Goal: Answer question/provide support

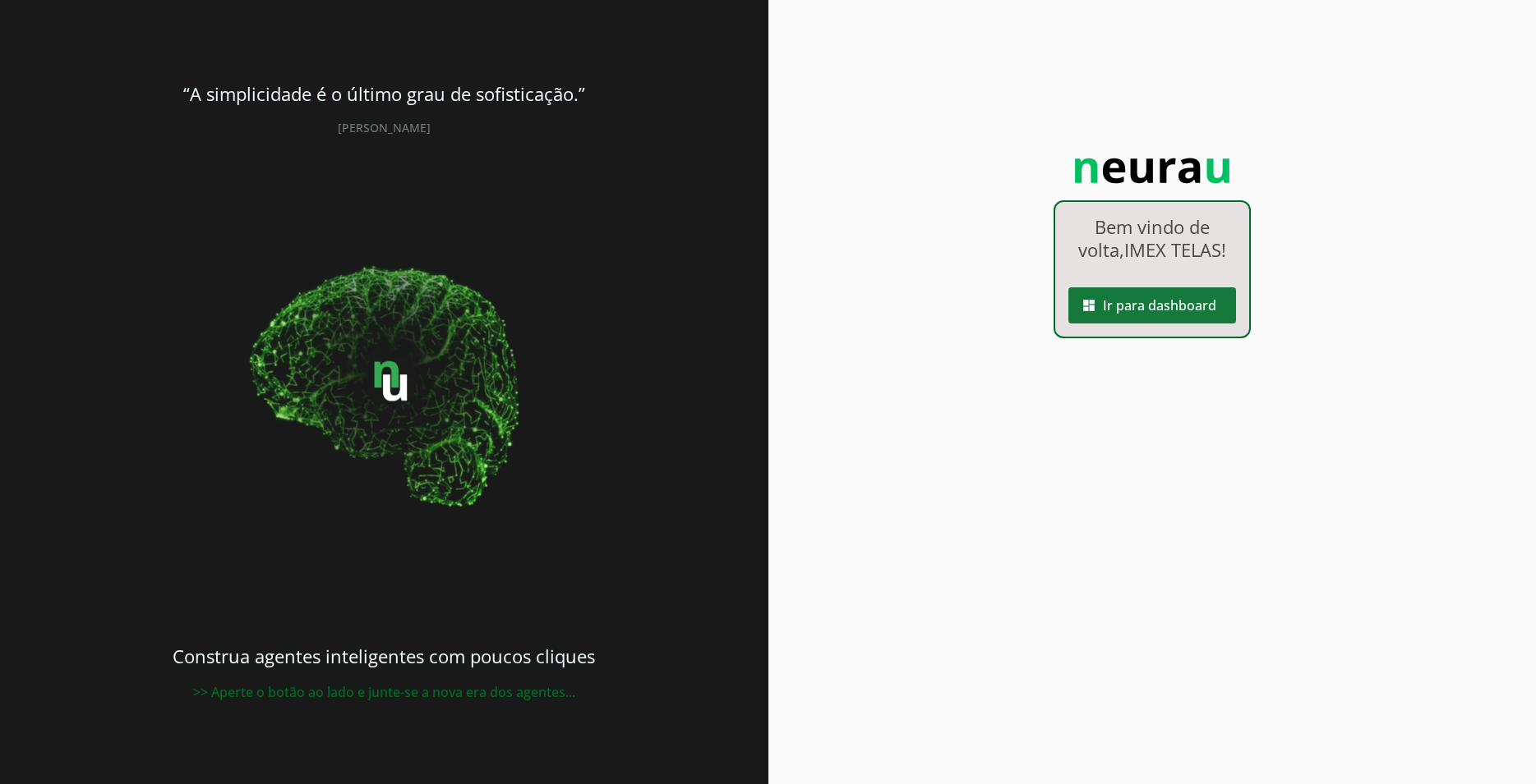
click at [1144, 317] on span at bounding box center [1152, 306] width 168 height 40
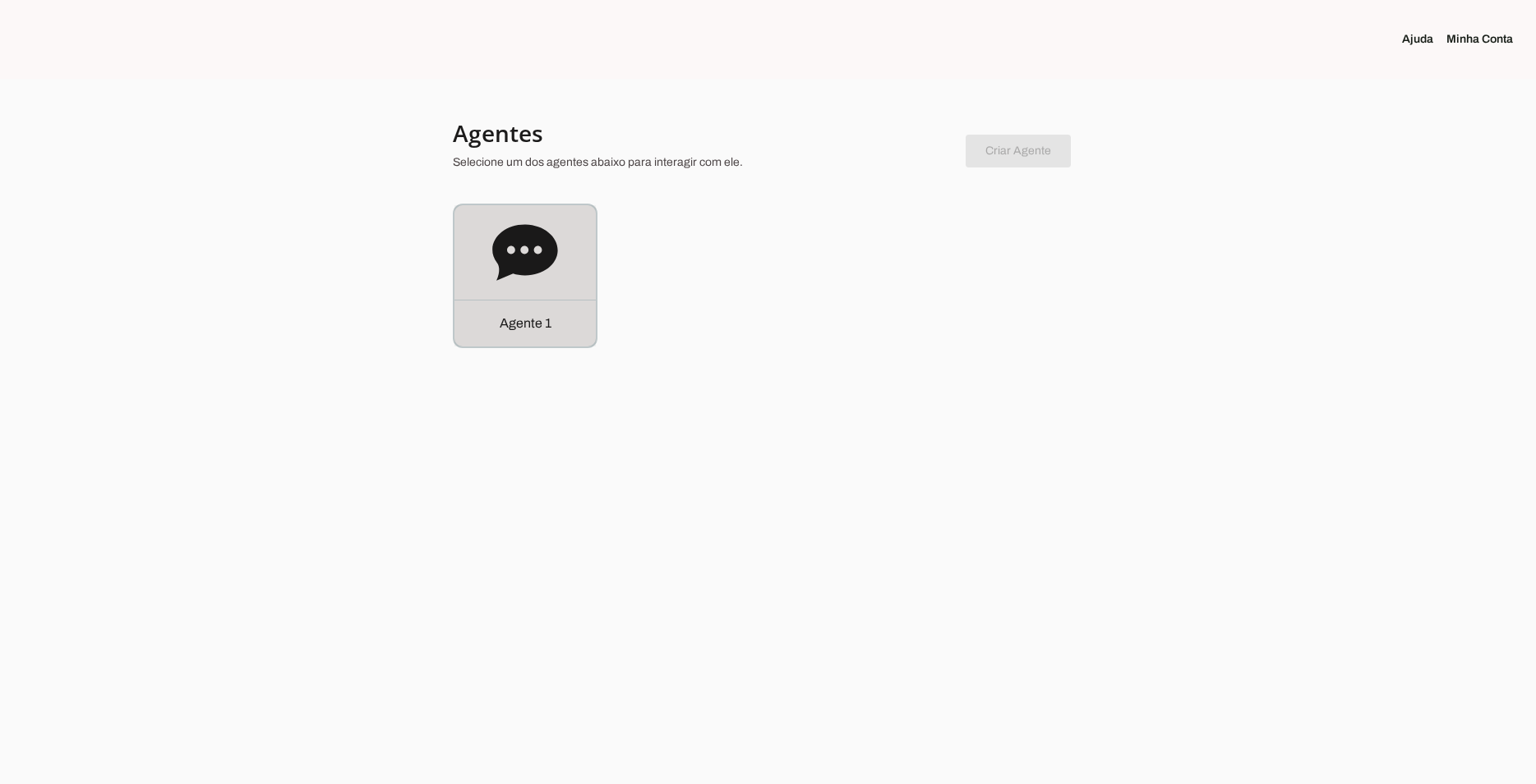
click at [483, 254] on div "Agente 1" at bounding box center [525, 276] width 141 height 141
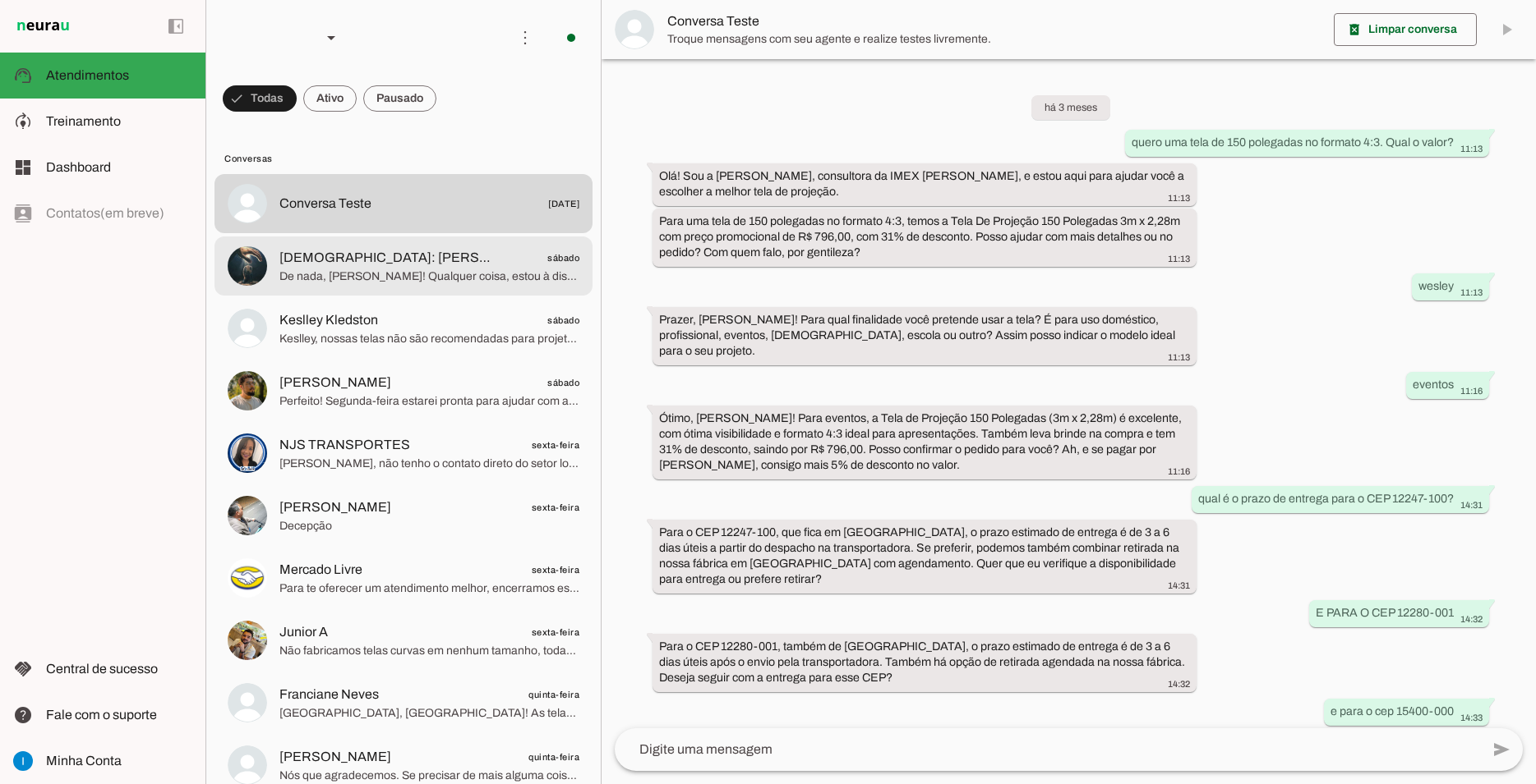
scroll to position [749, 0]
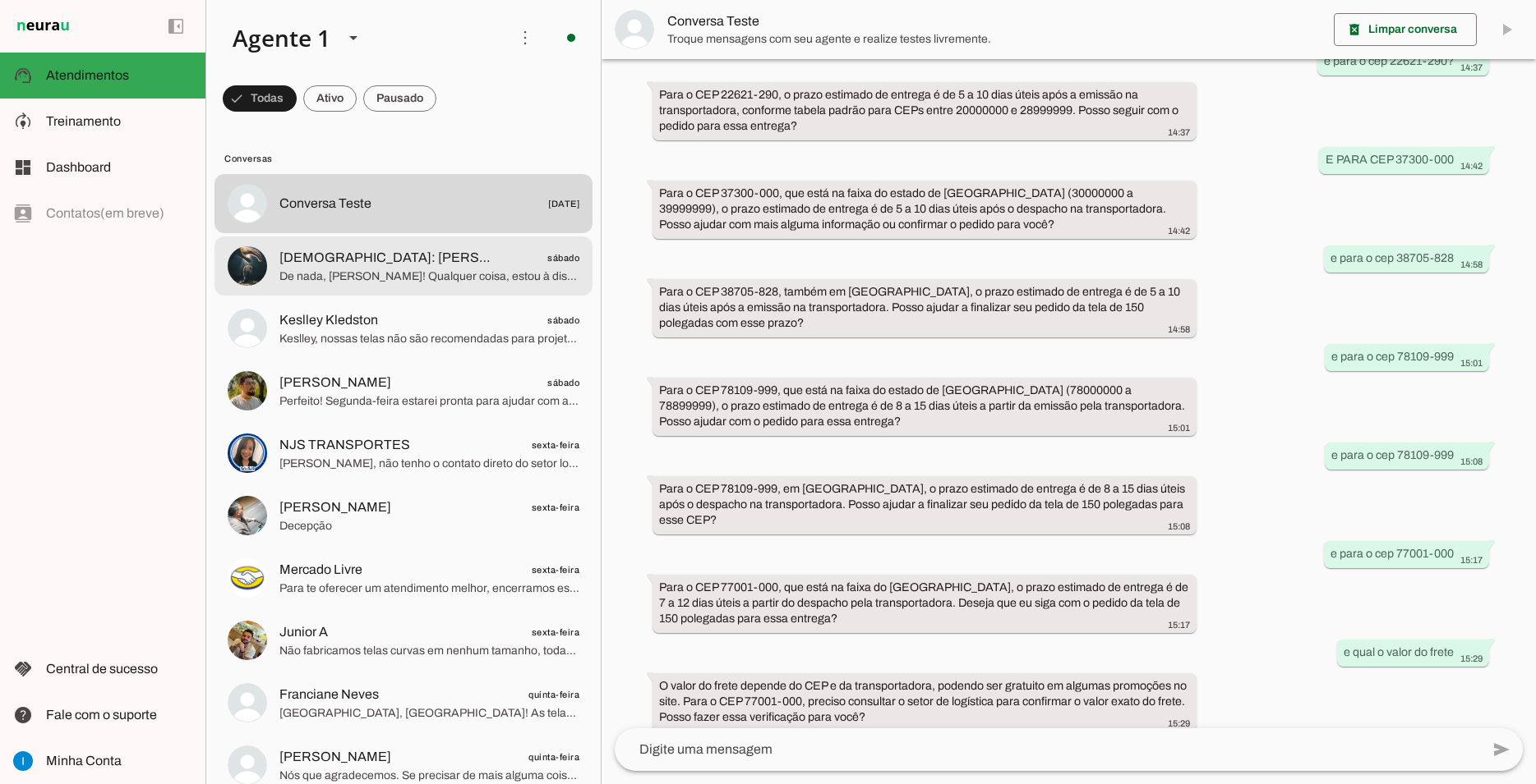
click at [483, 269] on span "De nada, [PERSON_NAME]! Qualquer coisa, estou à disposição. Tenha uma ótima noi…" at bounding box center [429, 277] width 300 height 17
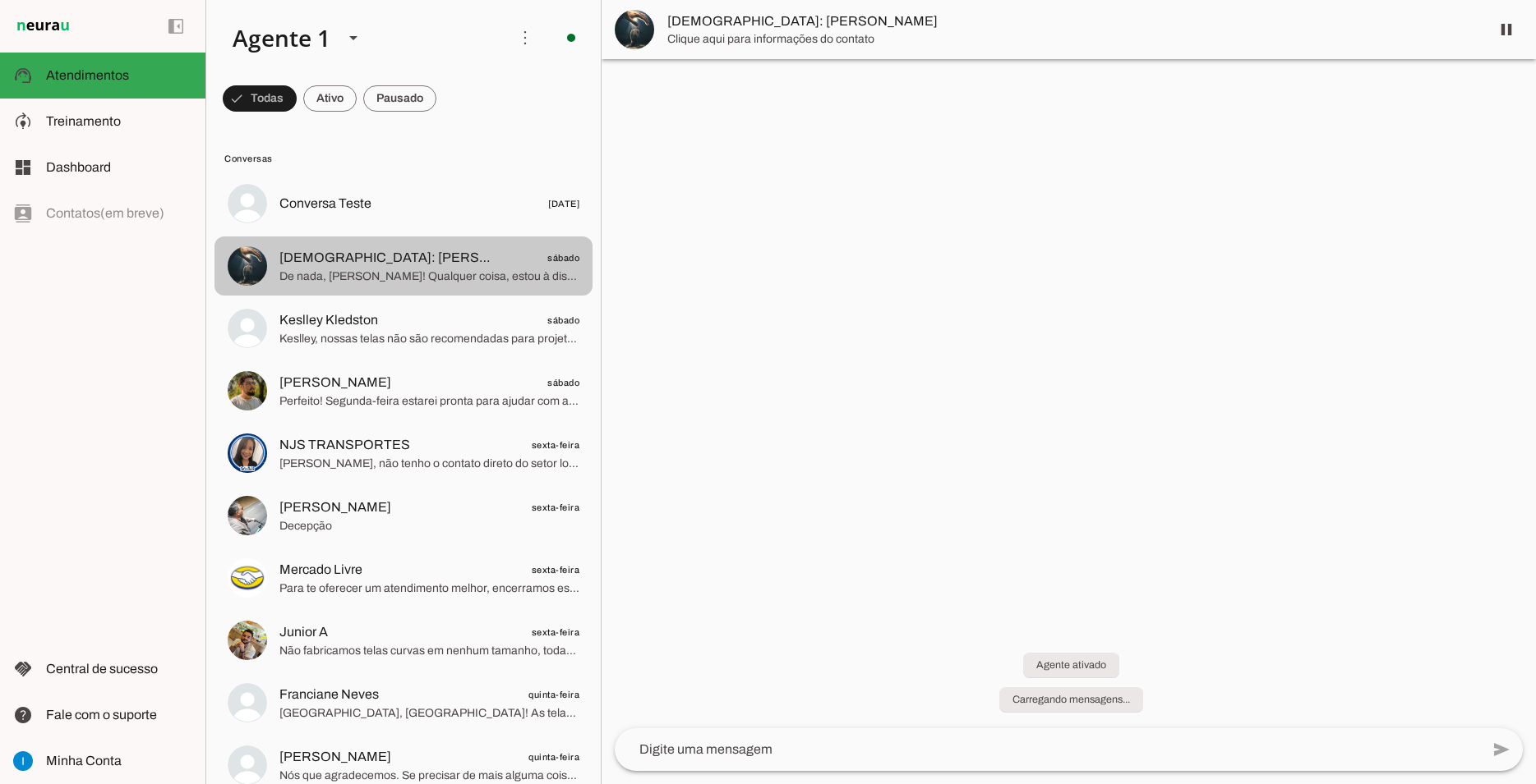
scroll to position [591, 0]
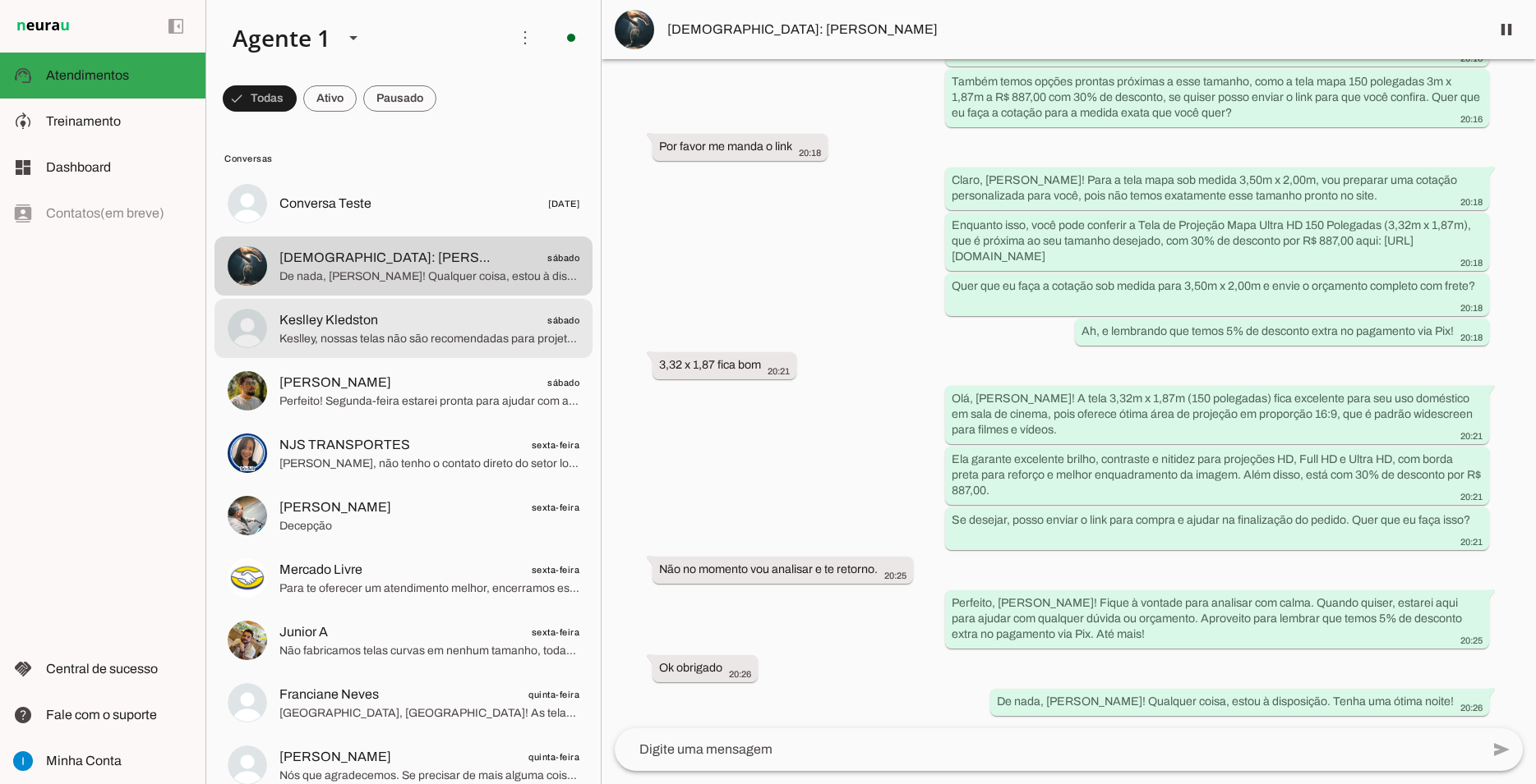
click at [475, 311] on span "Keslley Kledston sábado" at bounding box center [429, 321] width 300 height 21
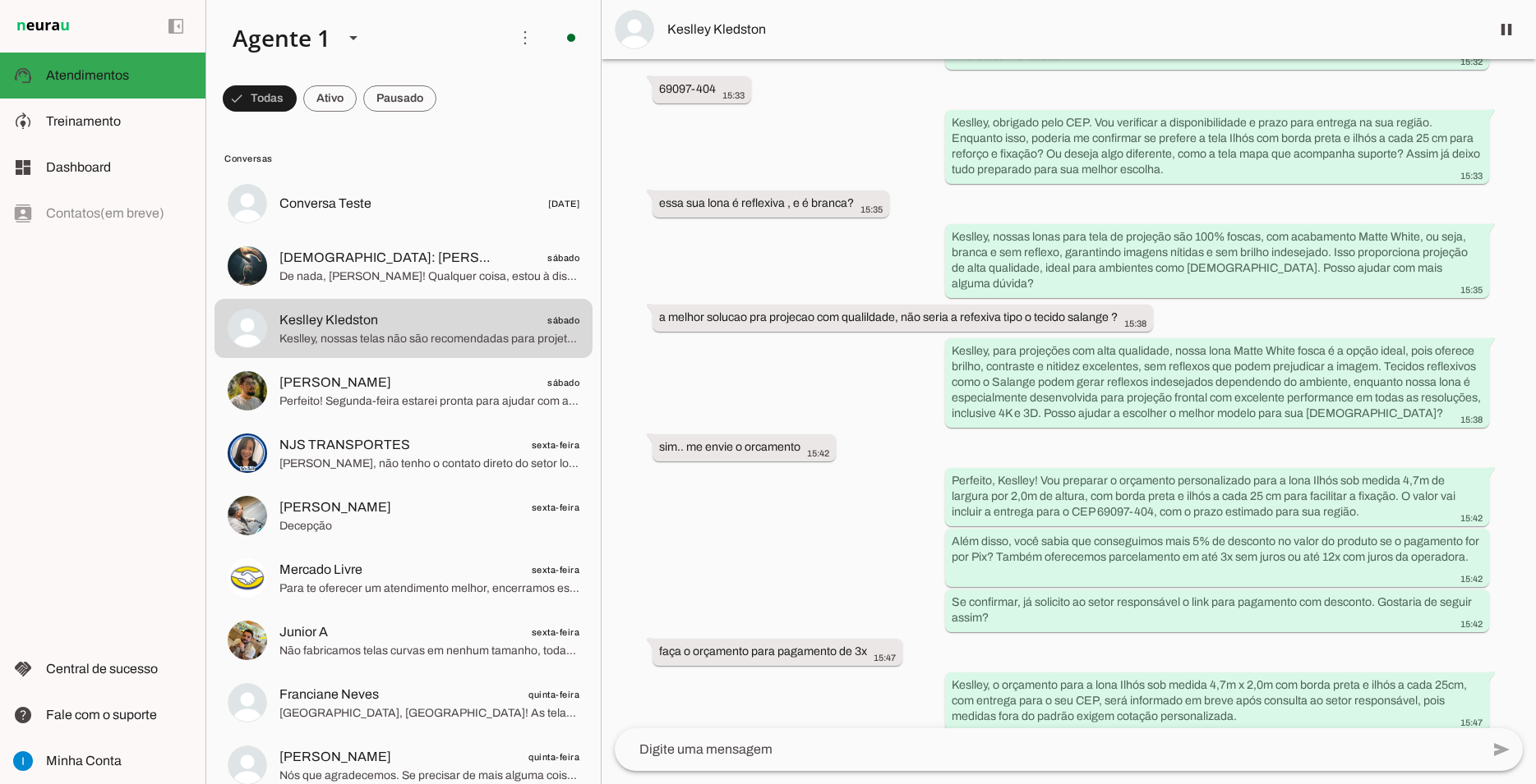
scroll to position [410, 0]
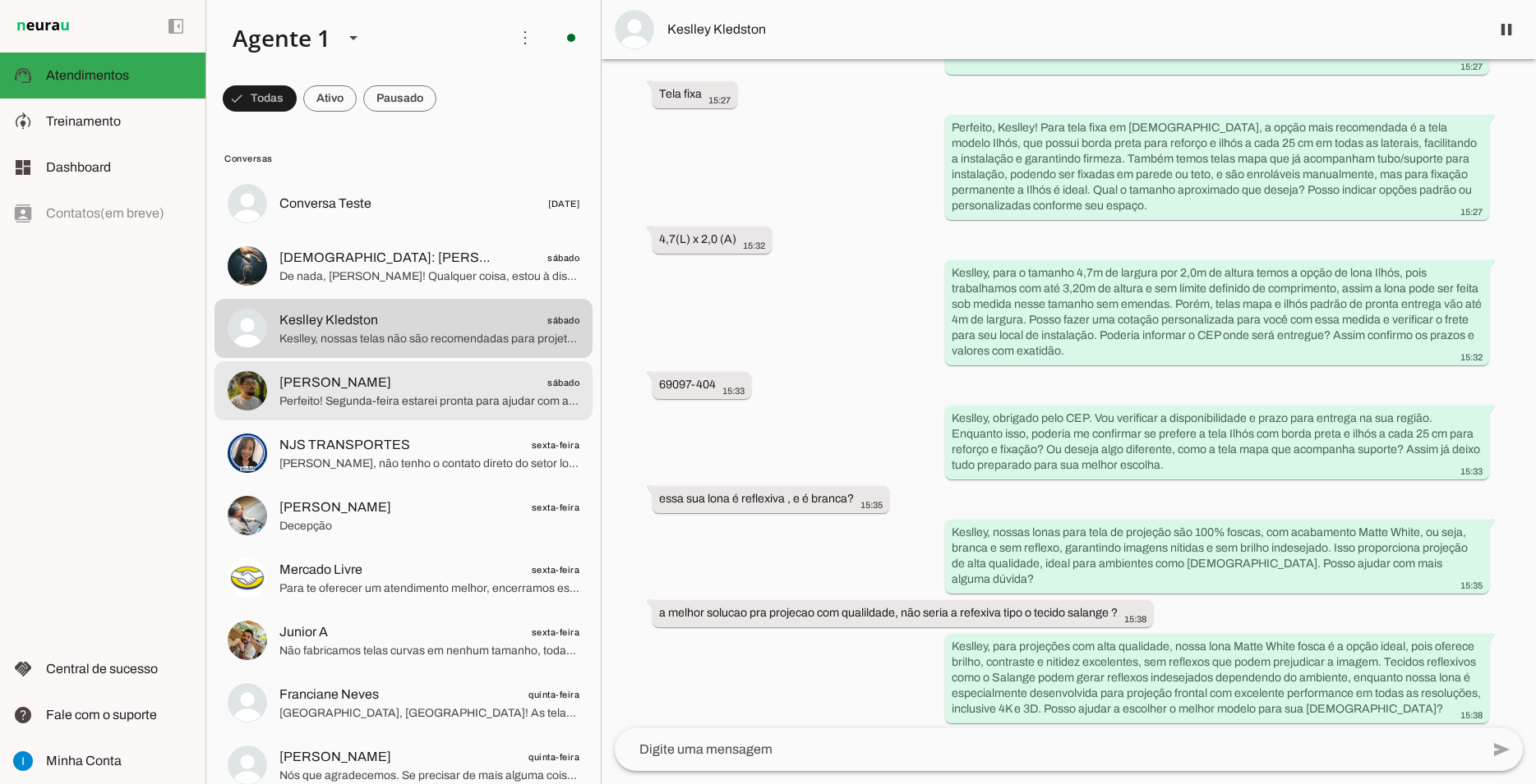
click at [341, 373] on span "[PERSON_NAME] sábado" at bounding box center [429, 383] width 300 height 21
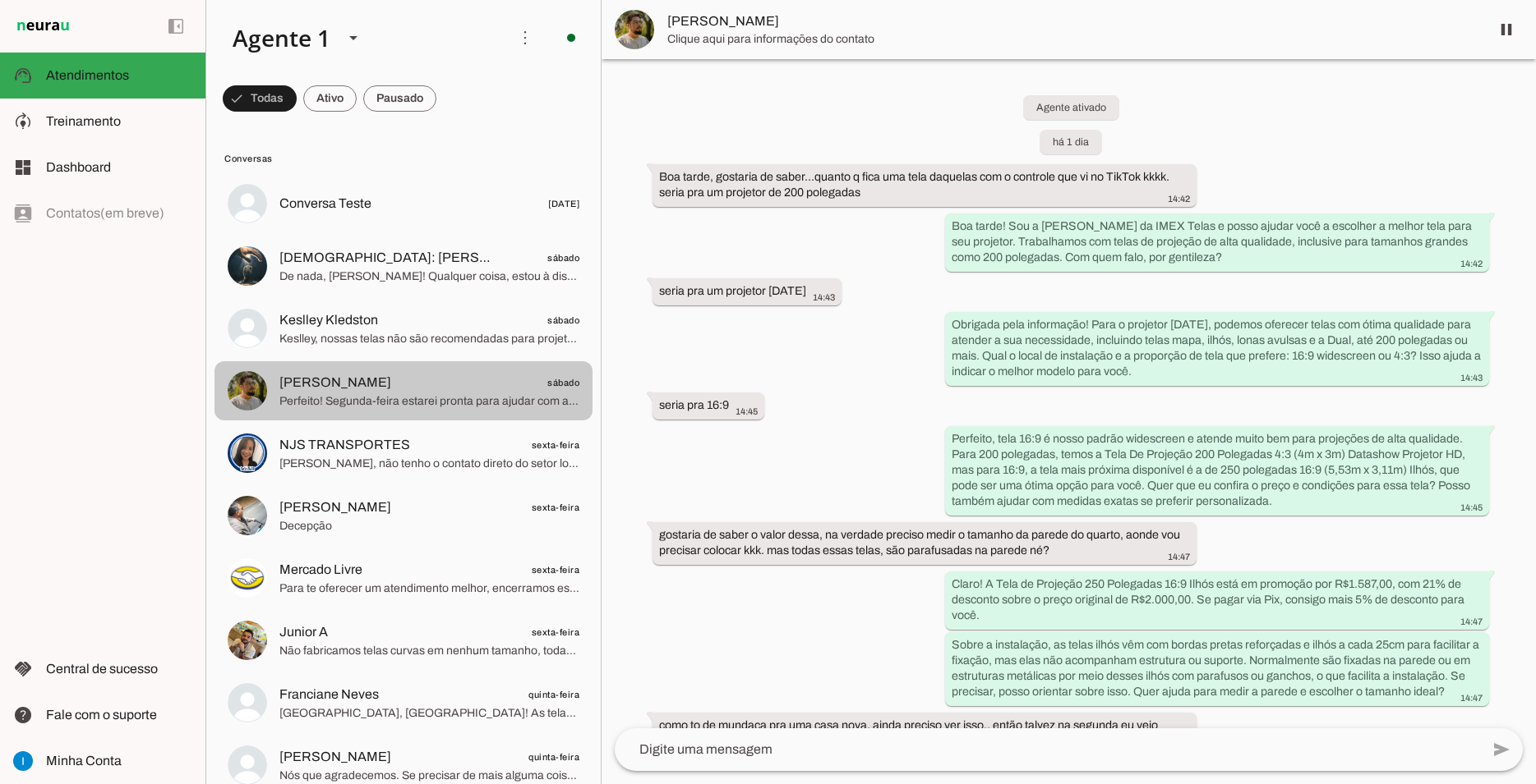
scroll to position [592, 0]
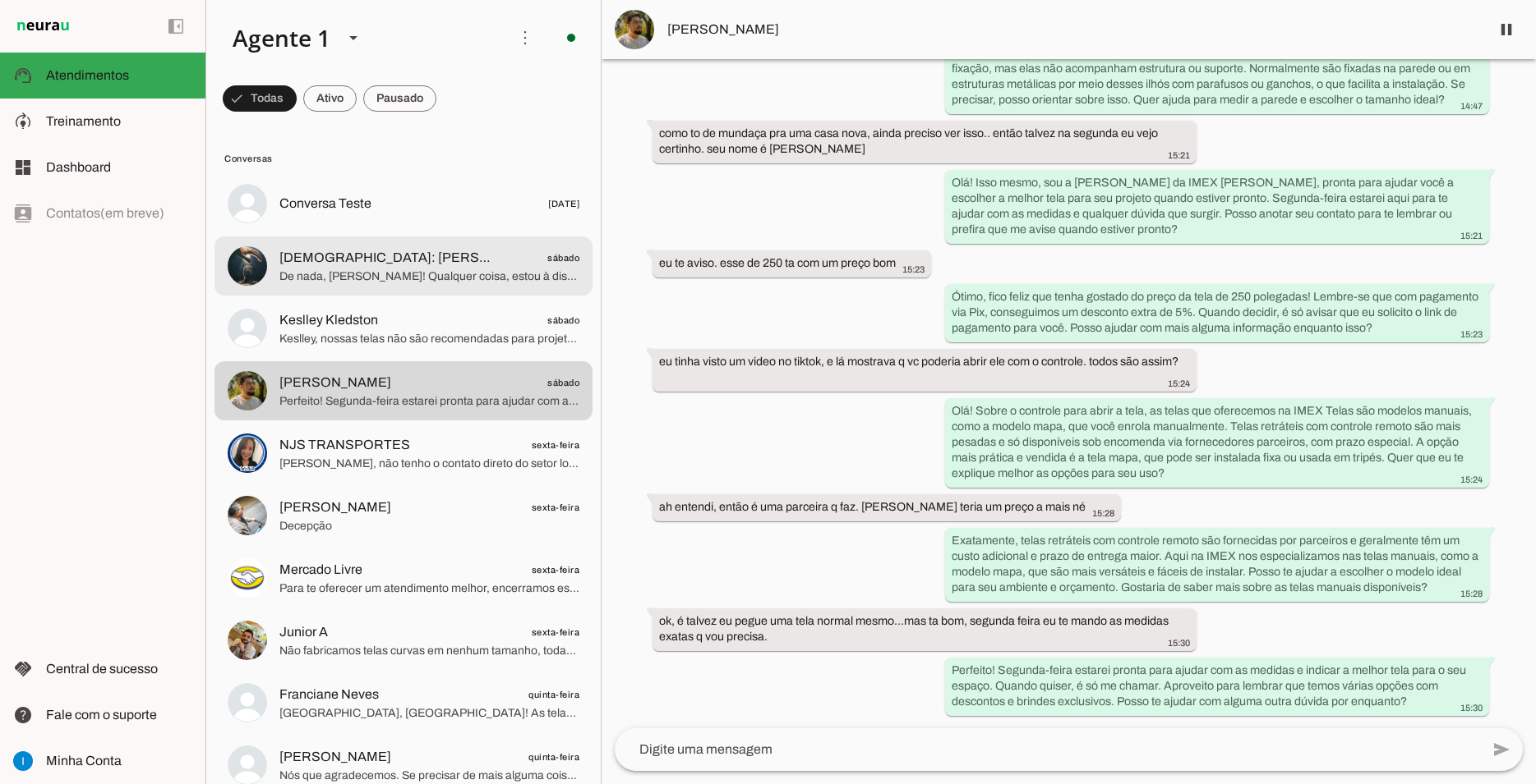
click at [313, 248] on span "[DEMOGRAPHIC_DATA]: [PERSON_NAME]" at bounding box center [387, 258] width 216 height 20
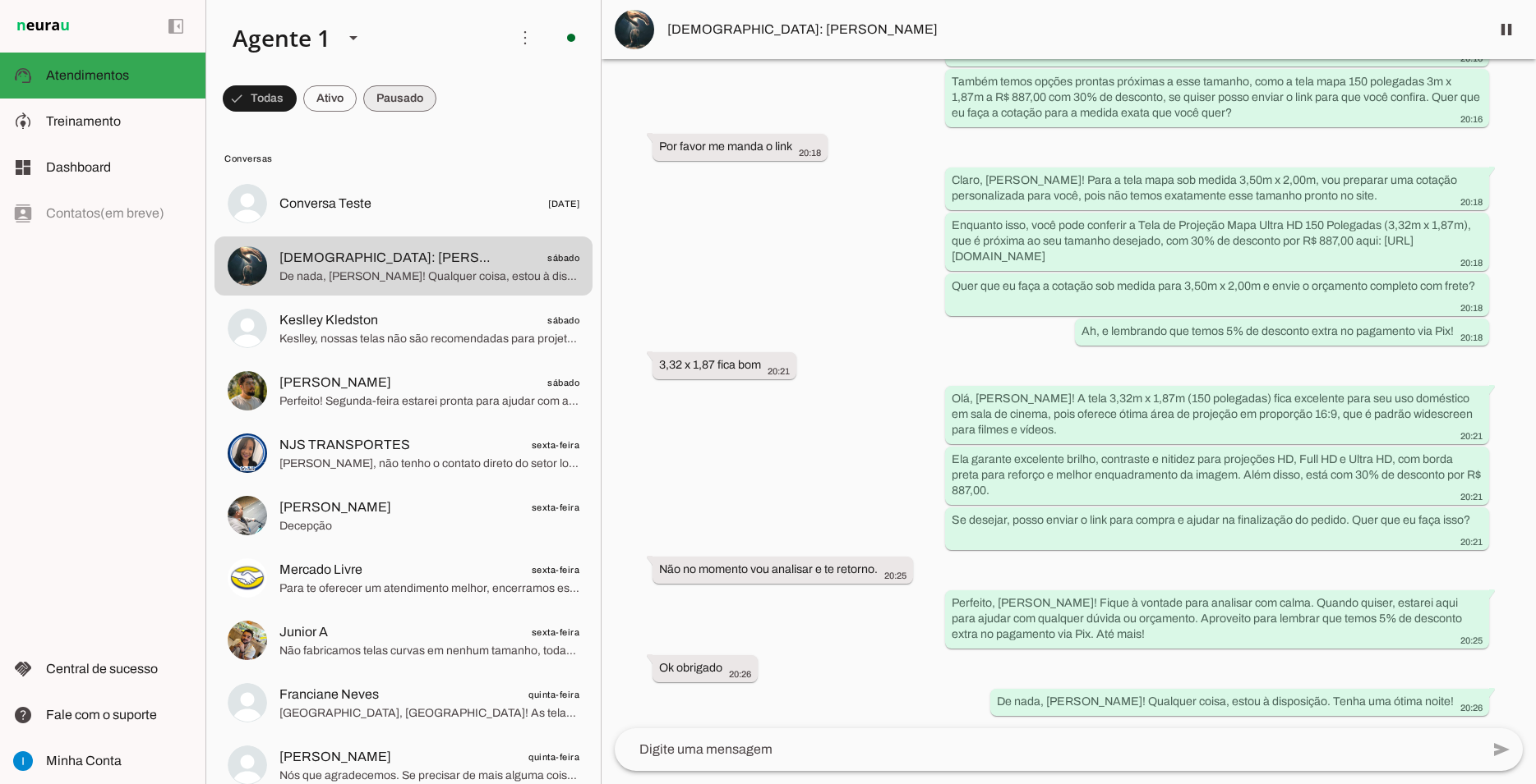
click at [393, 84] on span at bounding box center [400, 98] width 73 height 40
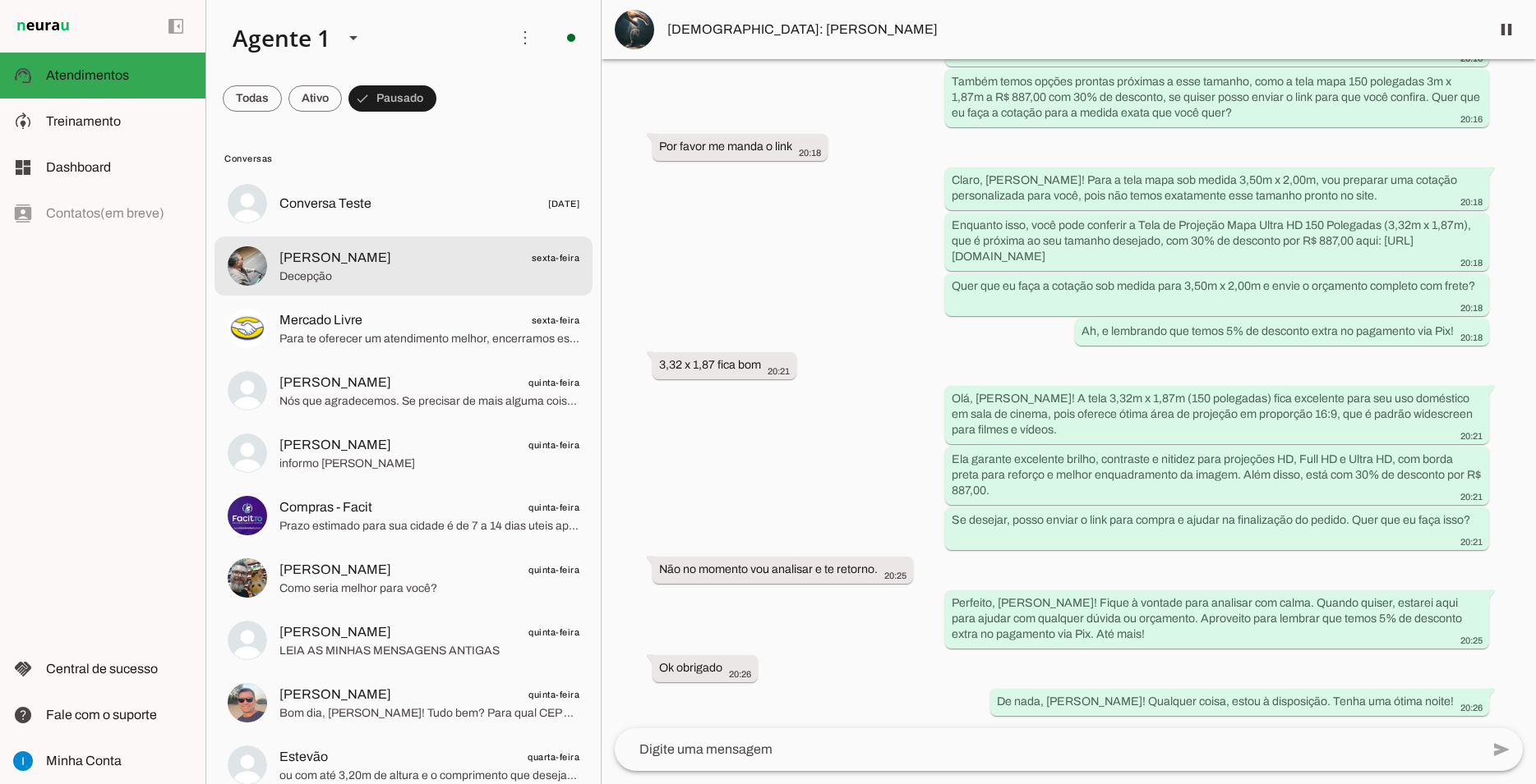
click at [380, 248] on span "[PERSON_NAME]" at bounding box center [335, 258] width 112 height 20
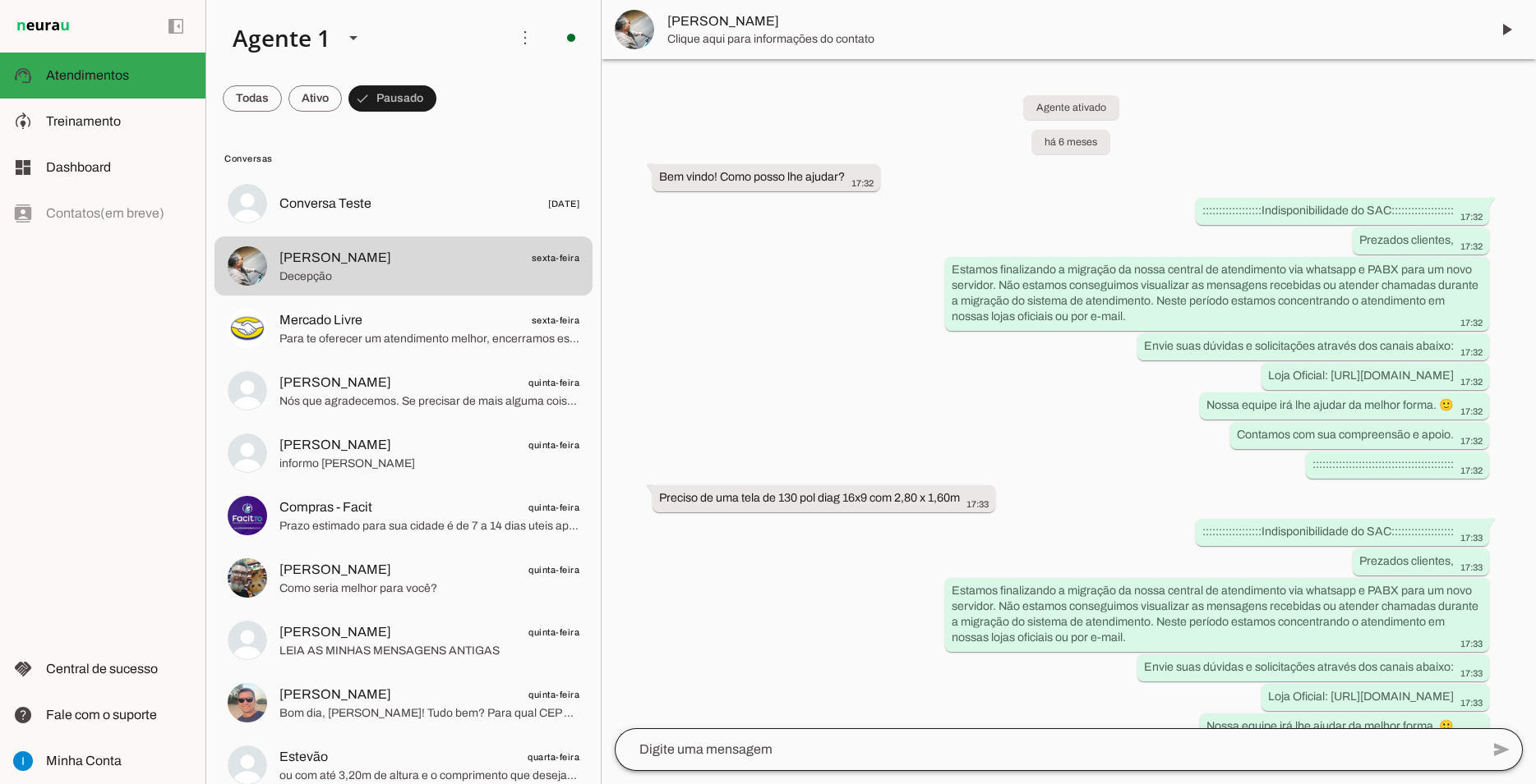
scroll to position [2531, 0]
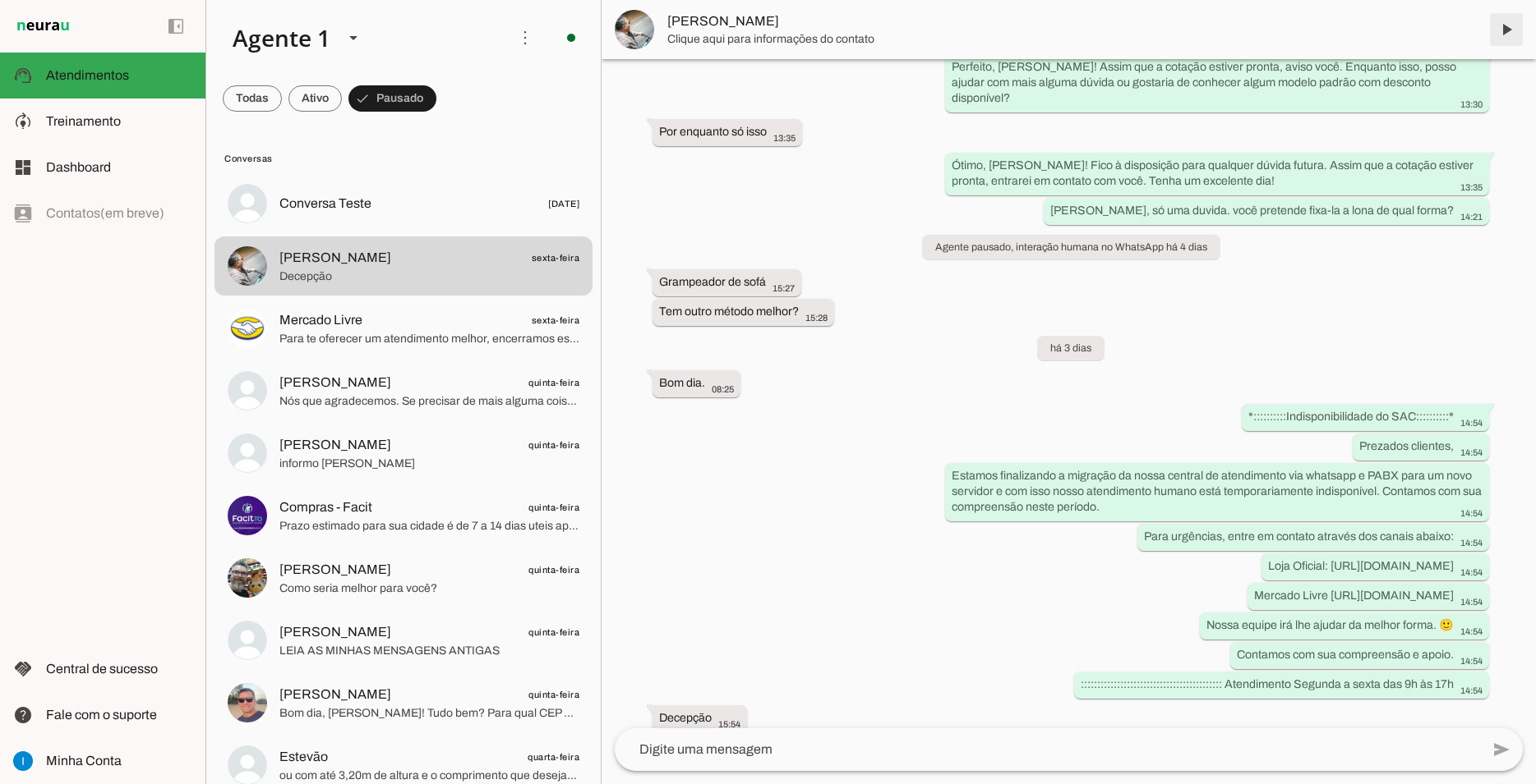
drag, startPoint x: 1500, startPoint y: 25, endPoint x: 1479, endPoint y: 32, distance: 22.1
click at [1502, 25] on span at bounding box center [1506, 30] width 40 height 40
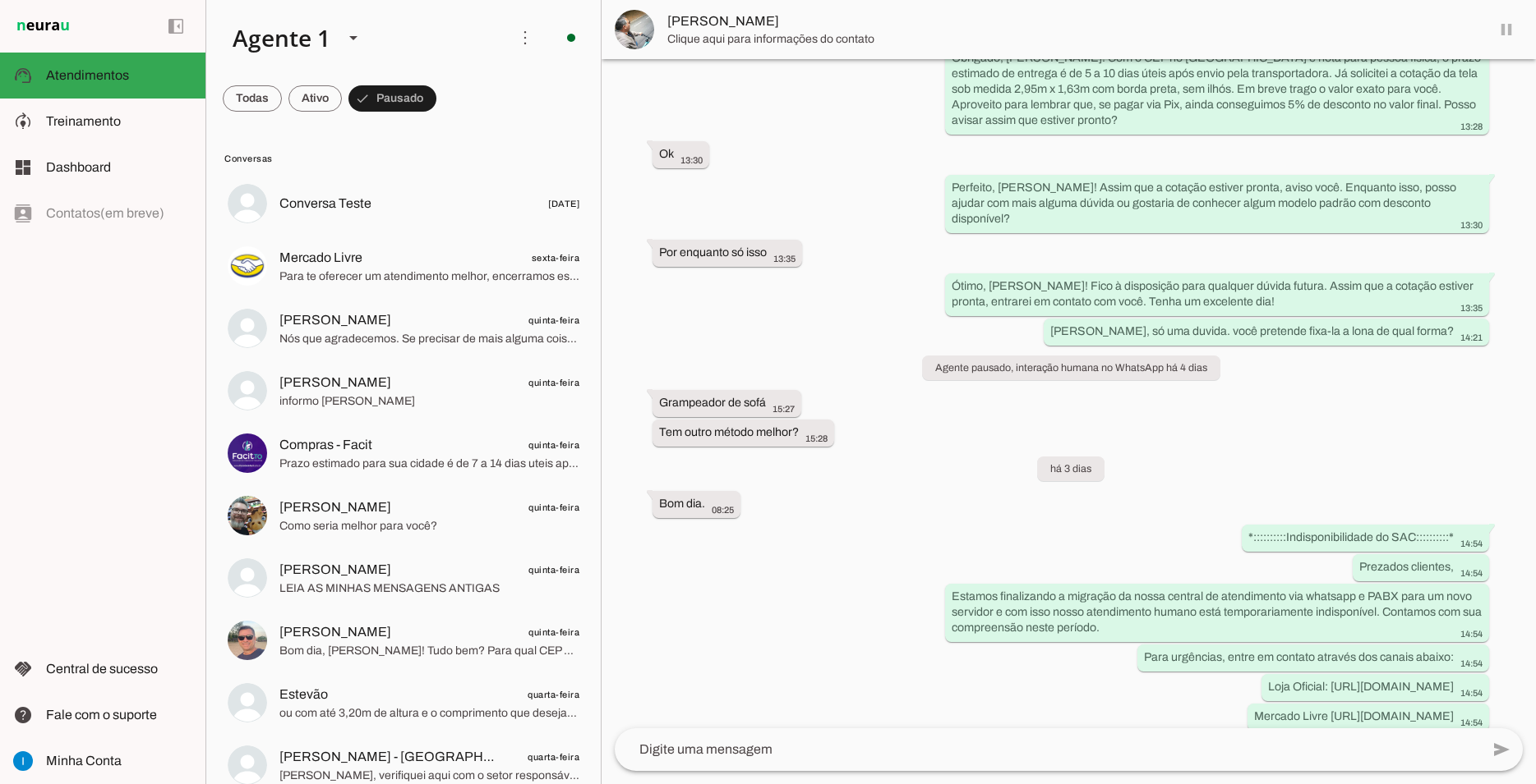
scroll to position [0, 0]
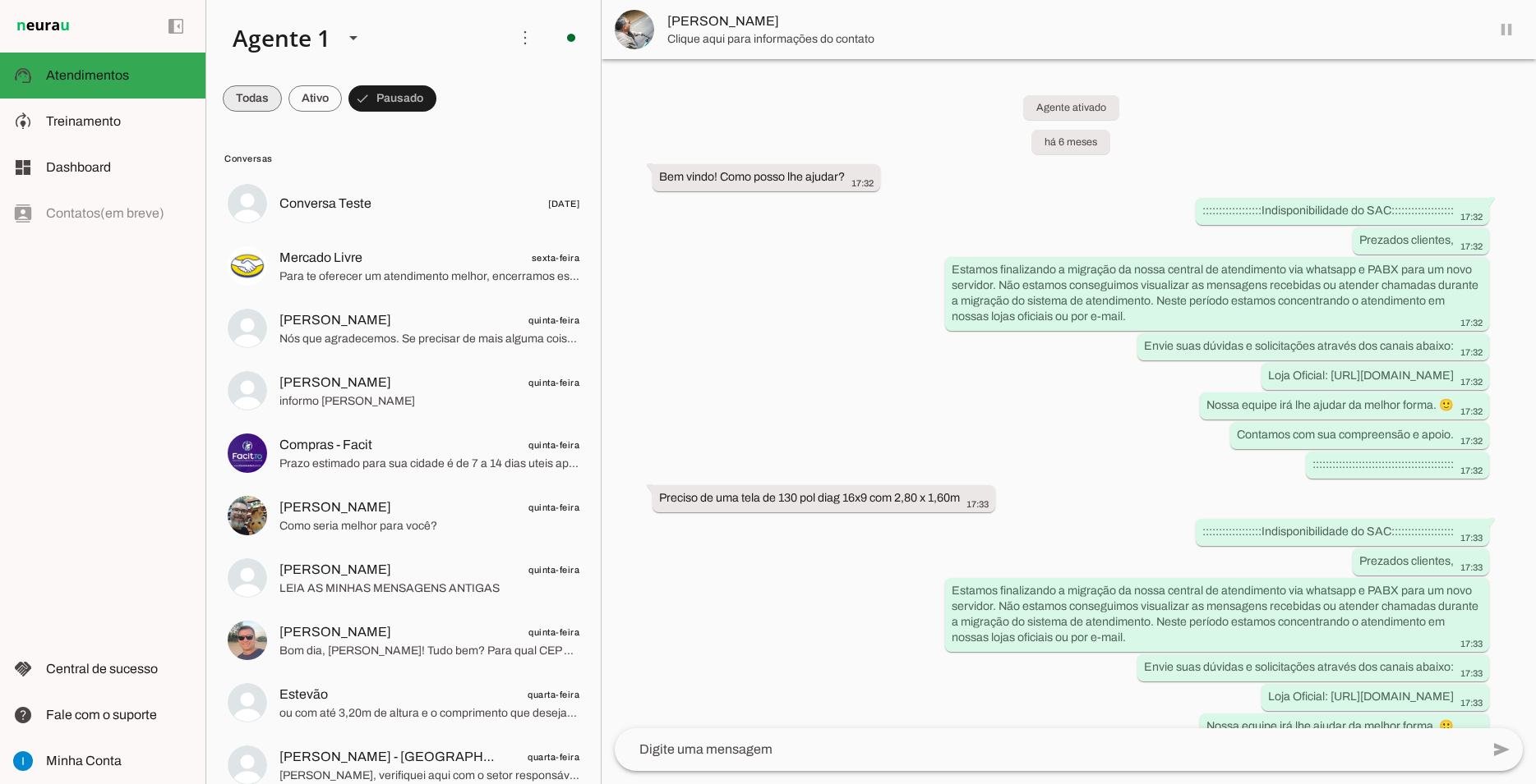
click at [254, 98] on span at bounding box center [252, 98] width 60 height 40
